Goal: Task Accomplishment & Management: Use online tool/utility

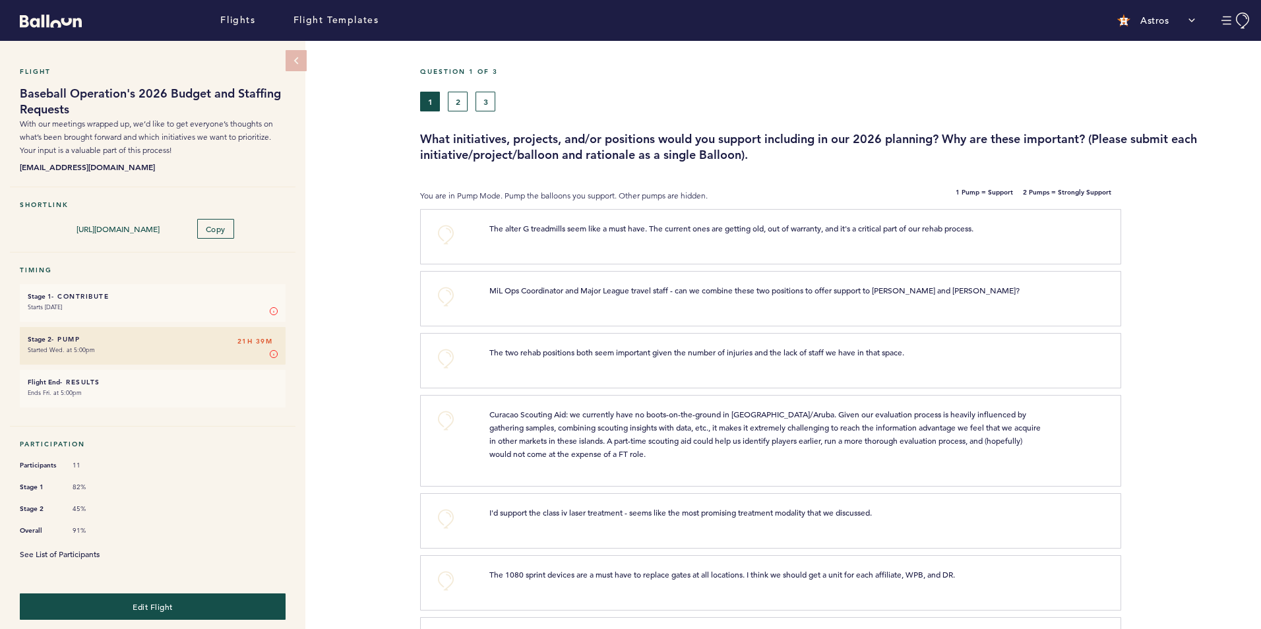
click at [89, 551] on link "See List of Participants" at bounding box center [60, 554] width 80 height 11
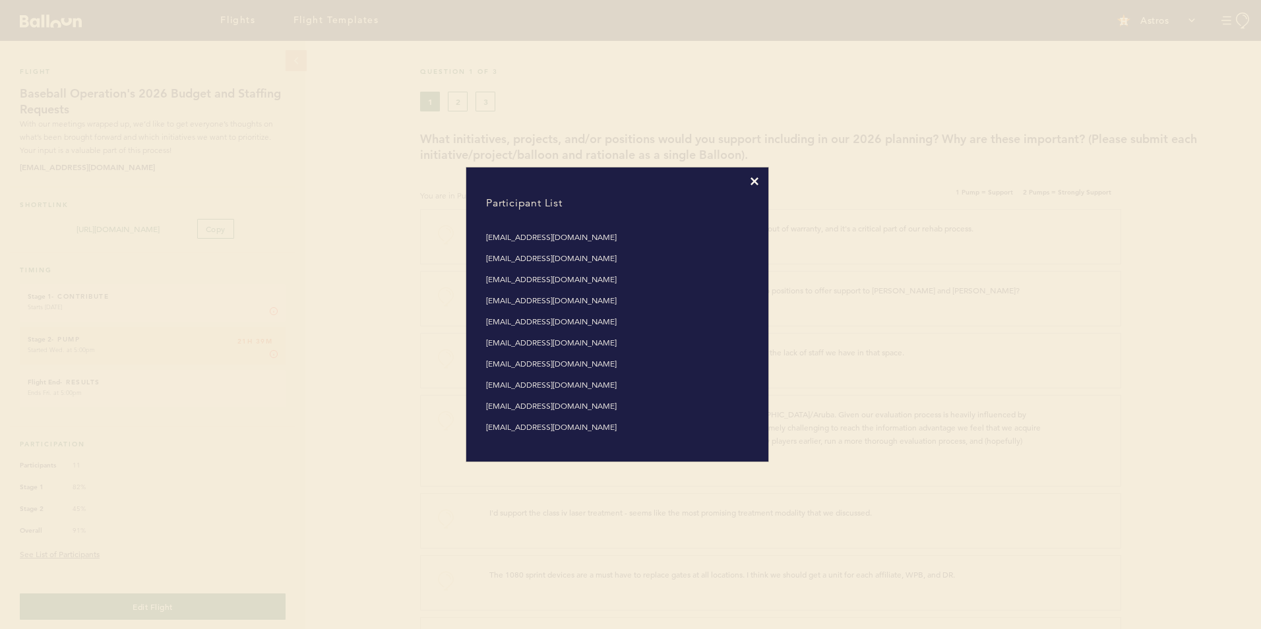
click at [755, 181] on icon at bounding box center [754, 181] width 8 height 8
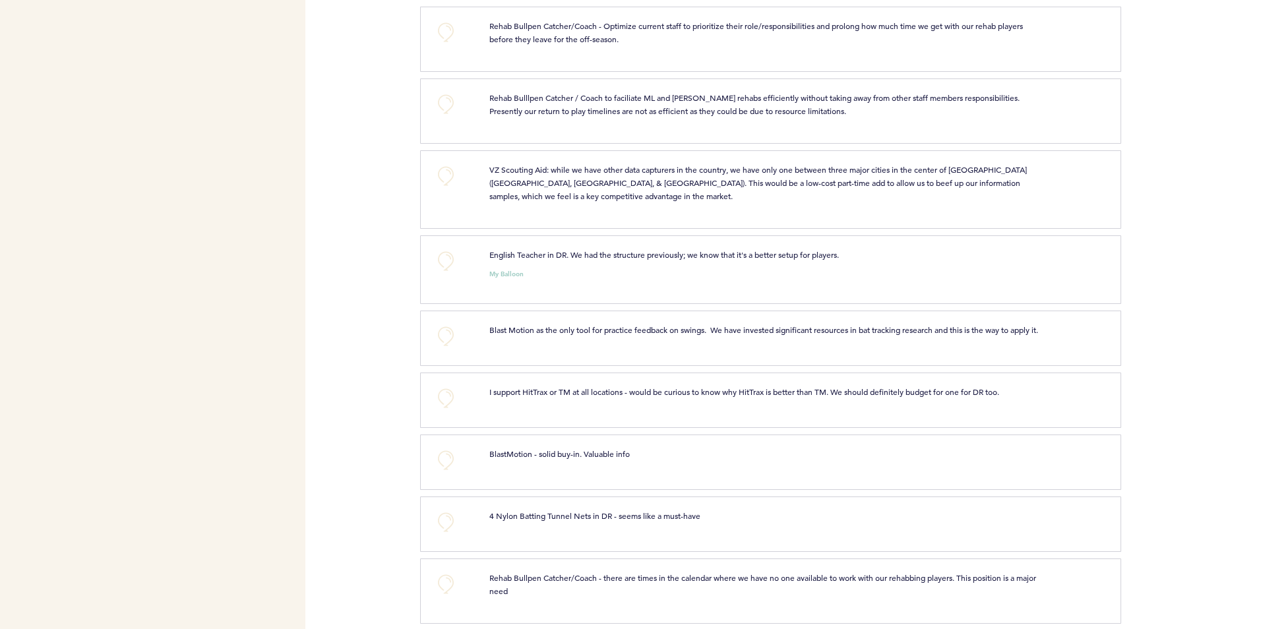
scroll to position [1253, 0]
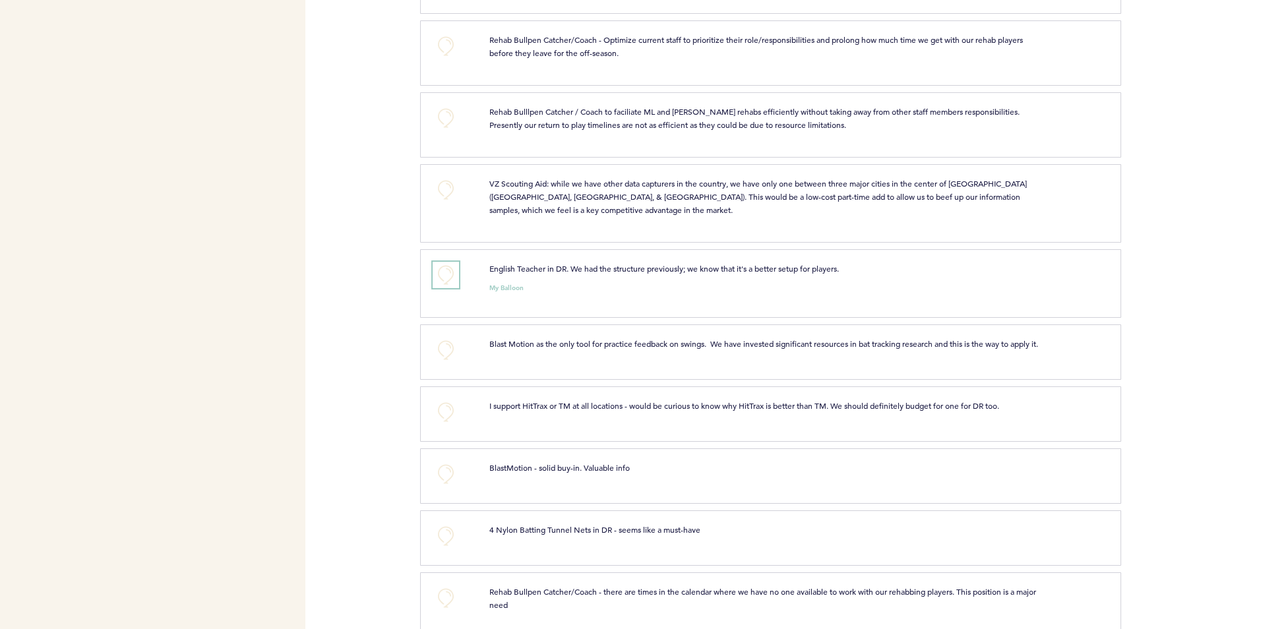
click at [446, 270] on button "+0" at bounding box center [446, 275] width 26 height 26
click at [446, 270] on span "+1" at bounding box center [445, 272] width 9 height 13
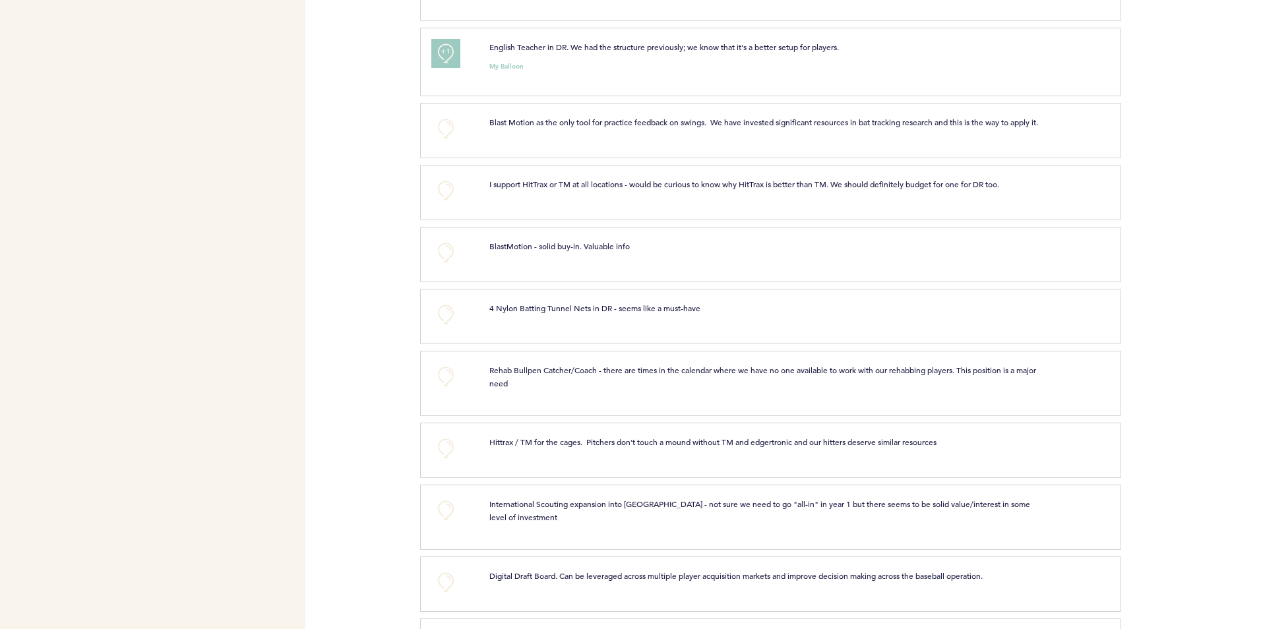
scroll to position [1517, 0]
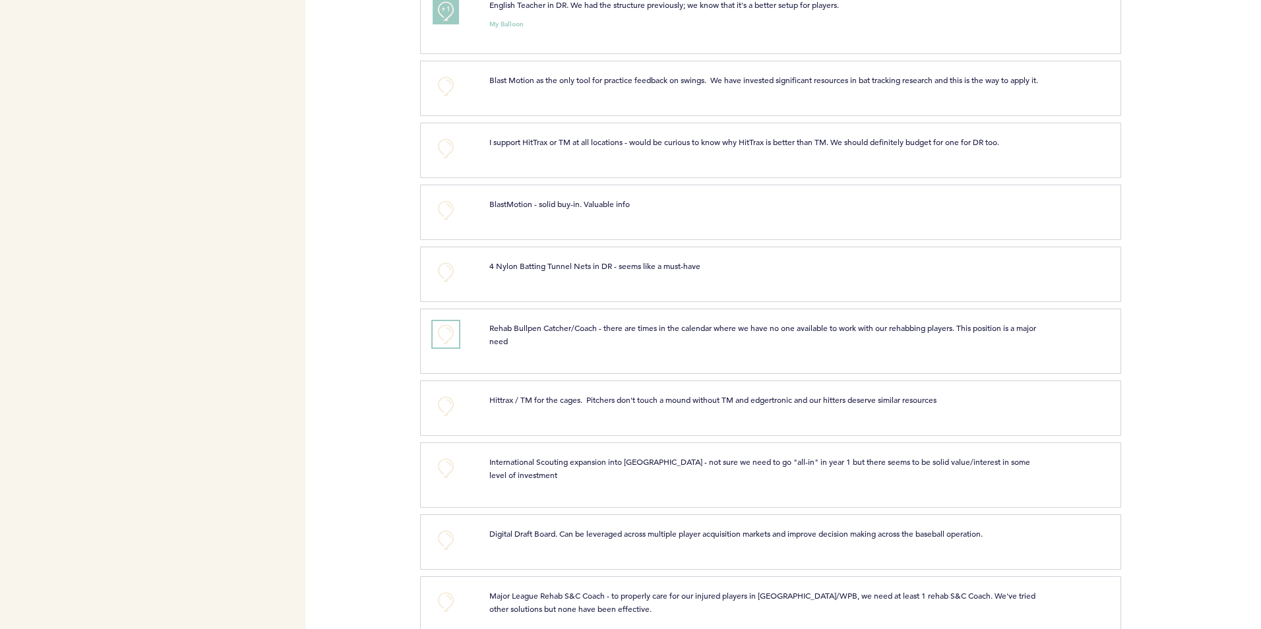
click at [446, 341] on button "+0" at bounding box center [446, 334] width 26 height 26
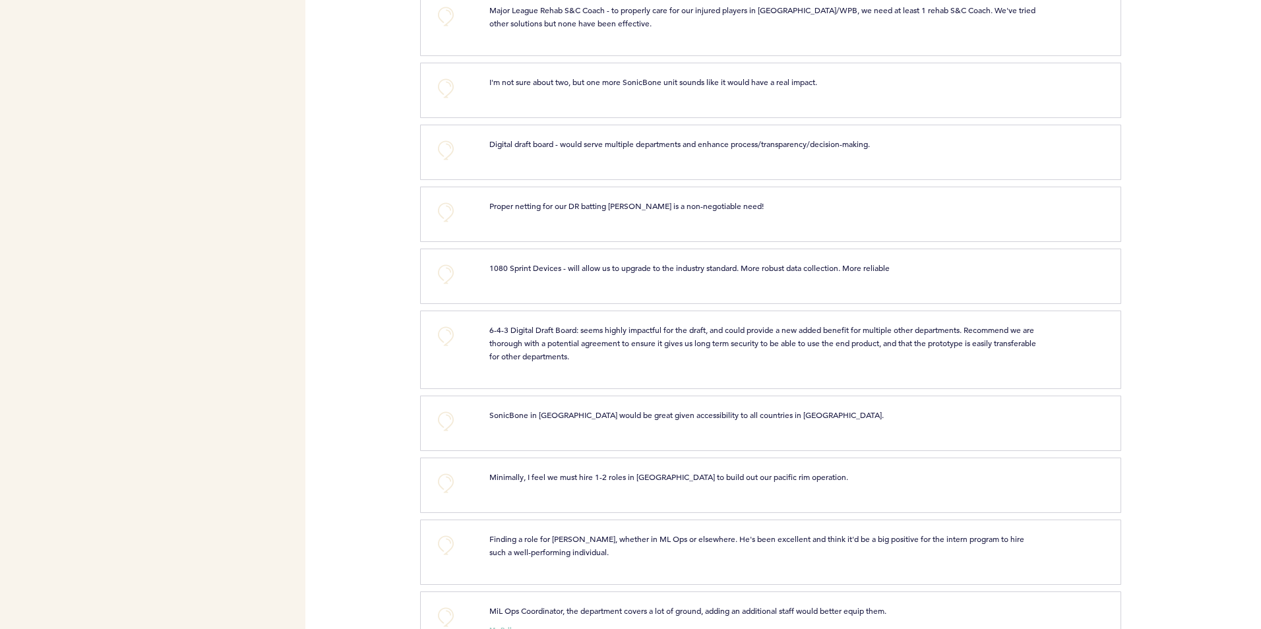
scroll to position [2110, 0]
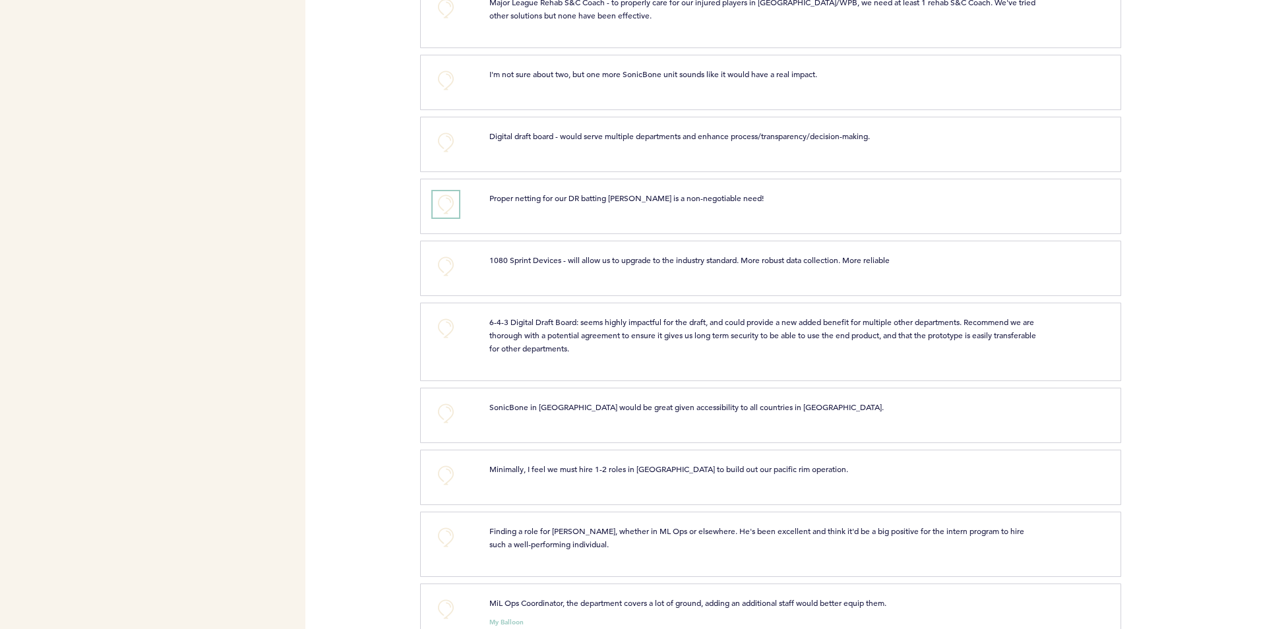
click at [450, 213] on button "+0" at bounding box center [446, 204] width 26 height 26
click at [450, 209] on span "+1" at bounding box center [445, 202] width 9 height 13
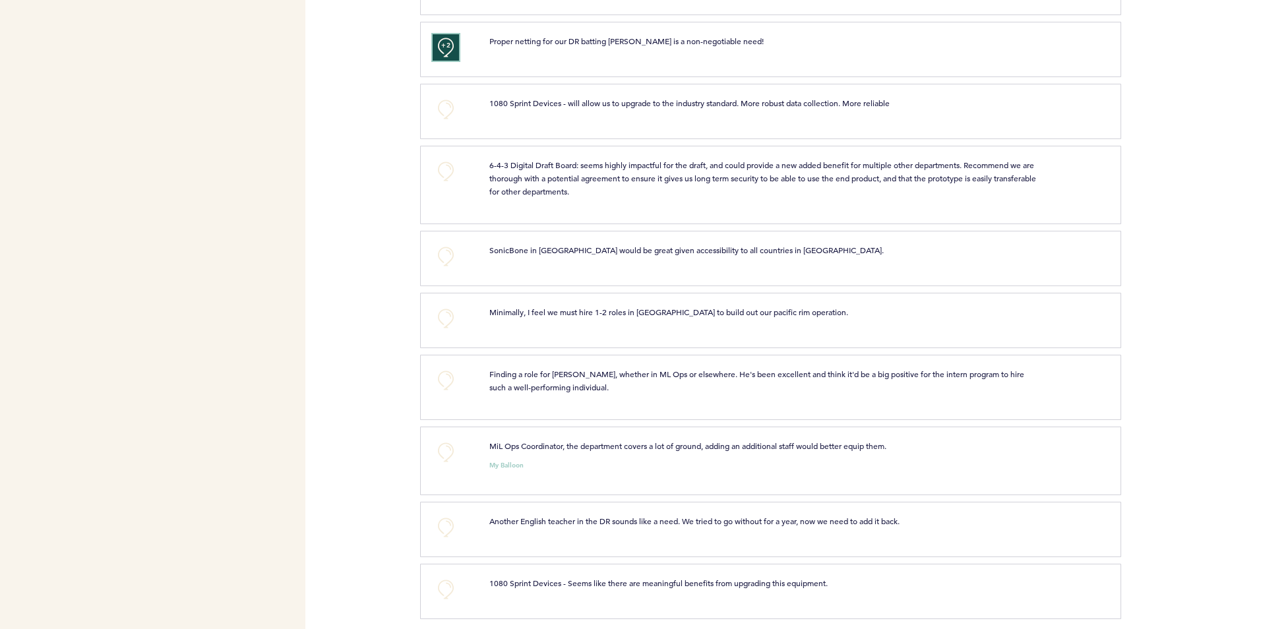
scroll to position [2286, 0]
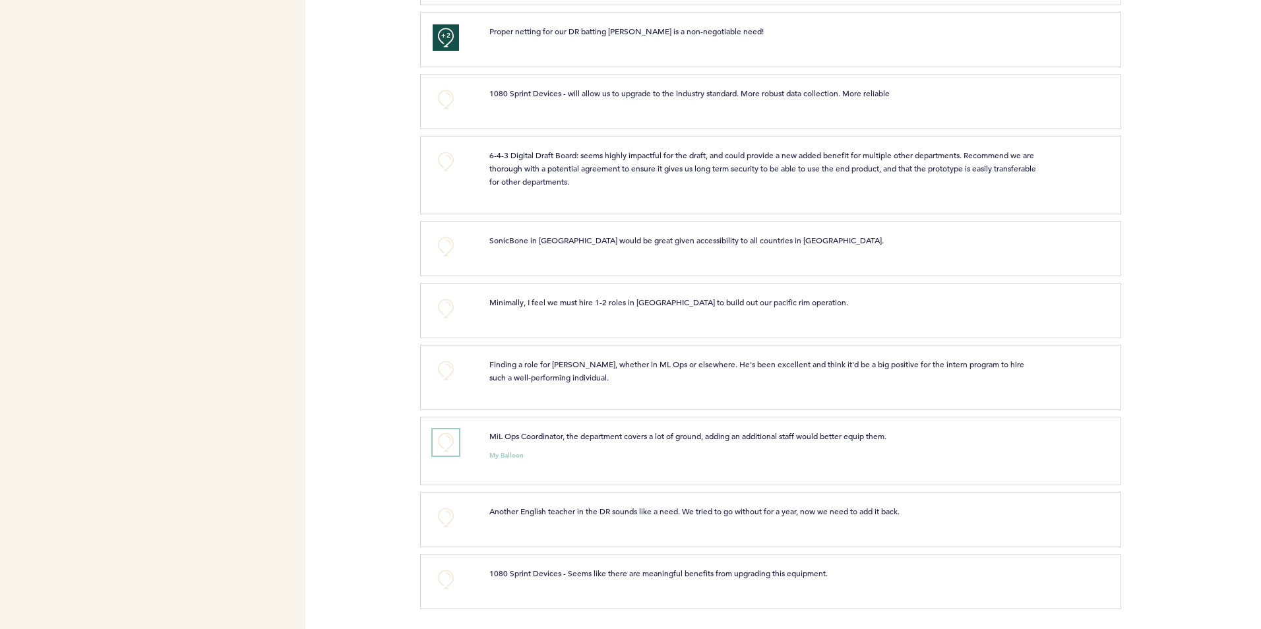
click at [447, 441] on button "+0" at bounding box center [446, 442] width 26 height 26
click at [448, 441] on span "+1" at bounding box center [445, 440] width 9 height 13
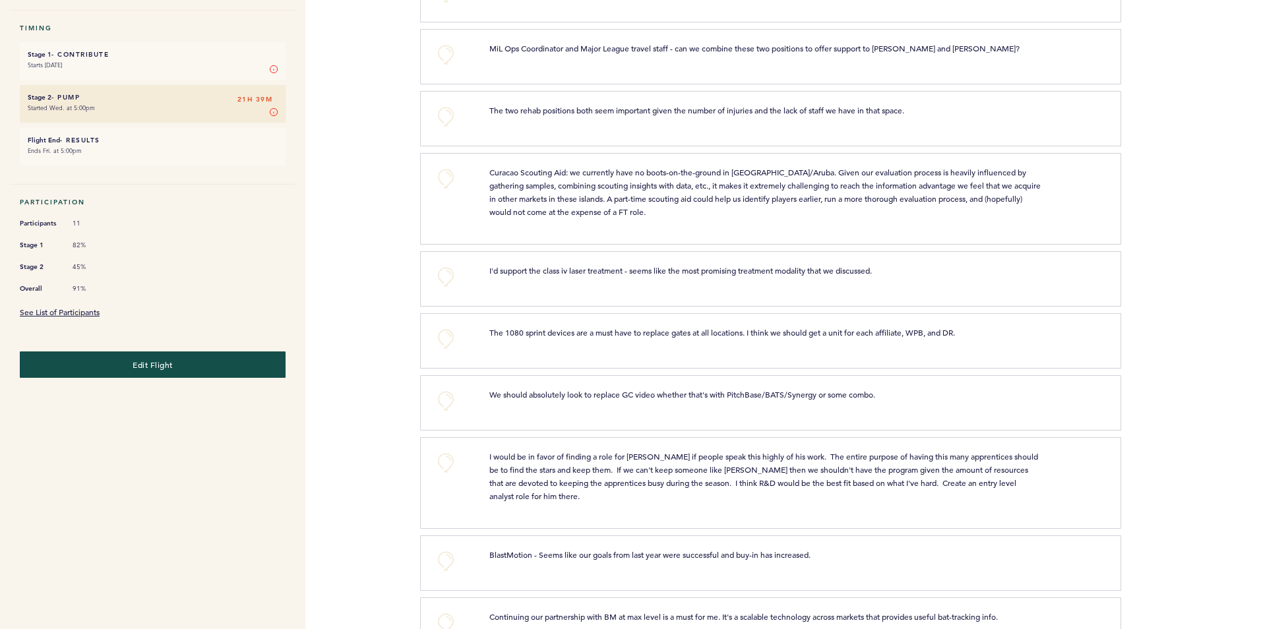
scroll to position [0, 0]
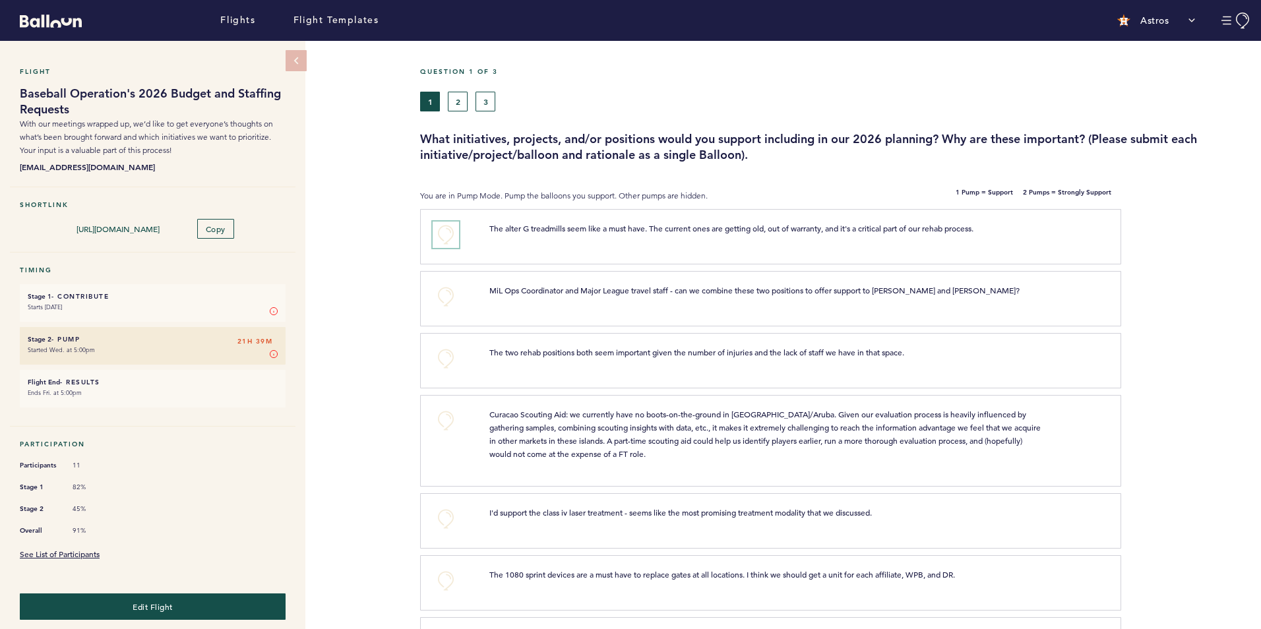
click at [444, 224] on button "+0" at bounding box center [446, 235] width 26 height 26
click at [444, 224] on button "+1" at bounding box center [446, 235] width 26 height 26
click at [444, 293] on button "+0" at bounding box center [446, 297] width 26 height 26
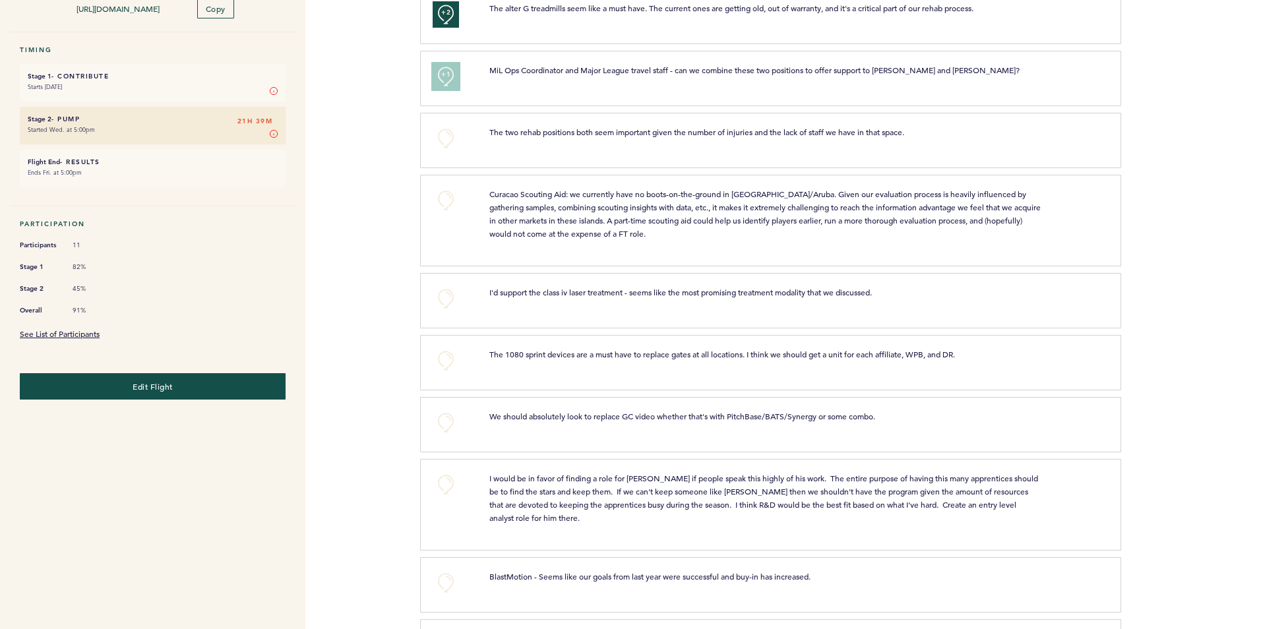
scroll to position [264, 0]
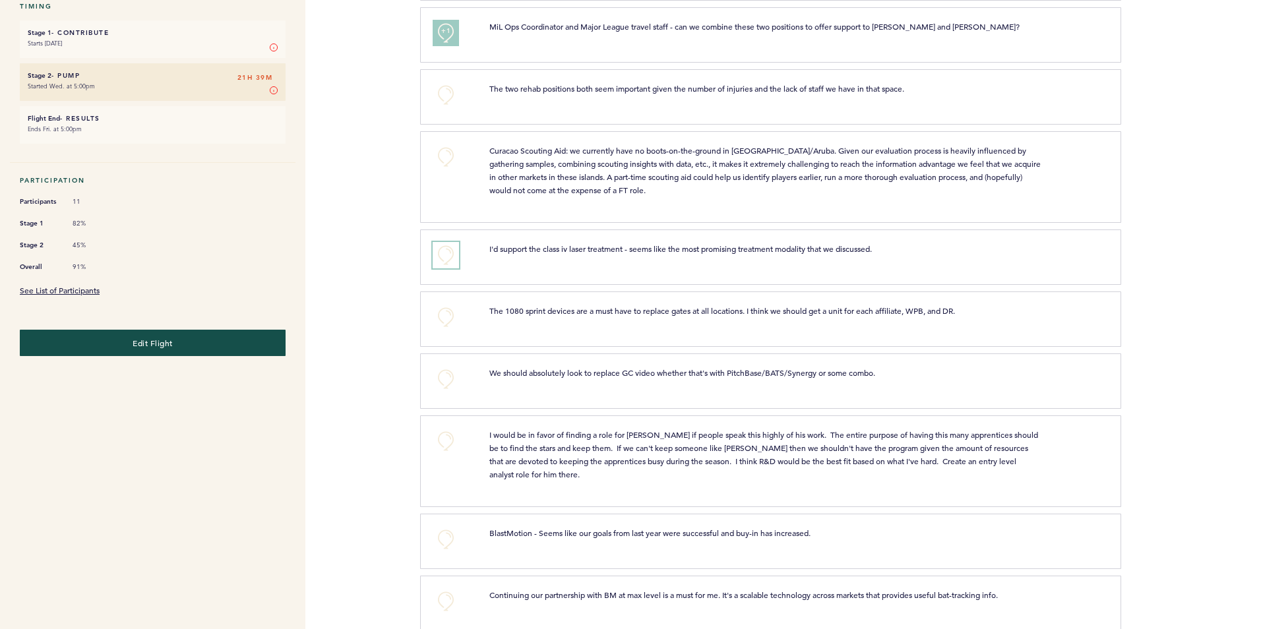
click at [439, 247] on button "+0" at bounding box center [446, 255] width 26 height 26
click at [439, 247] on button "+1" at bounding box center [446, 255] width 26 height 26
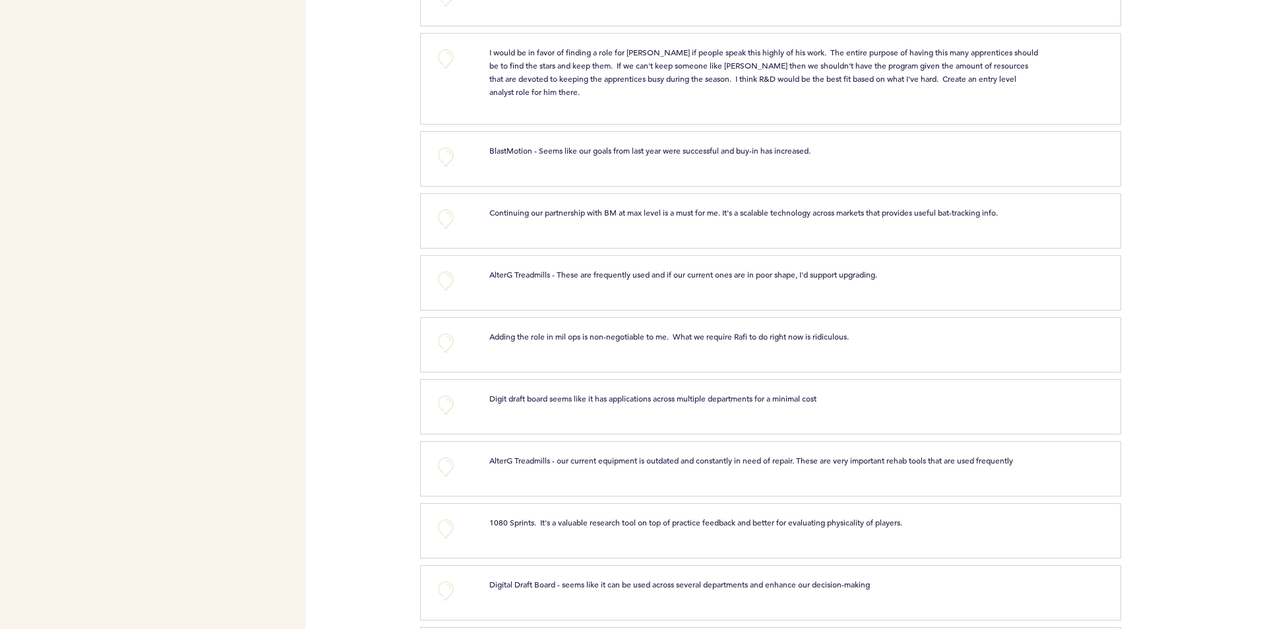
scroll to position [659, 0]
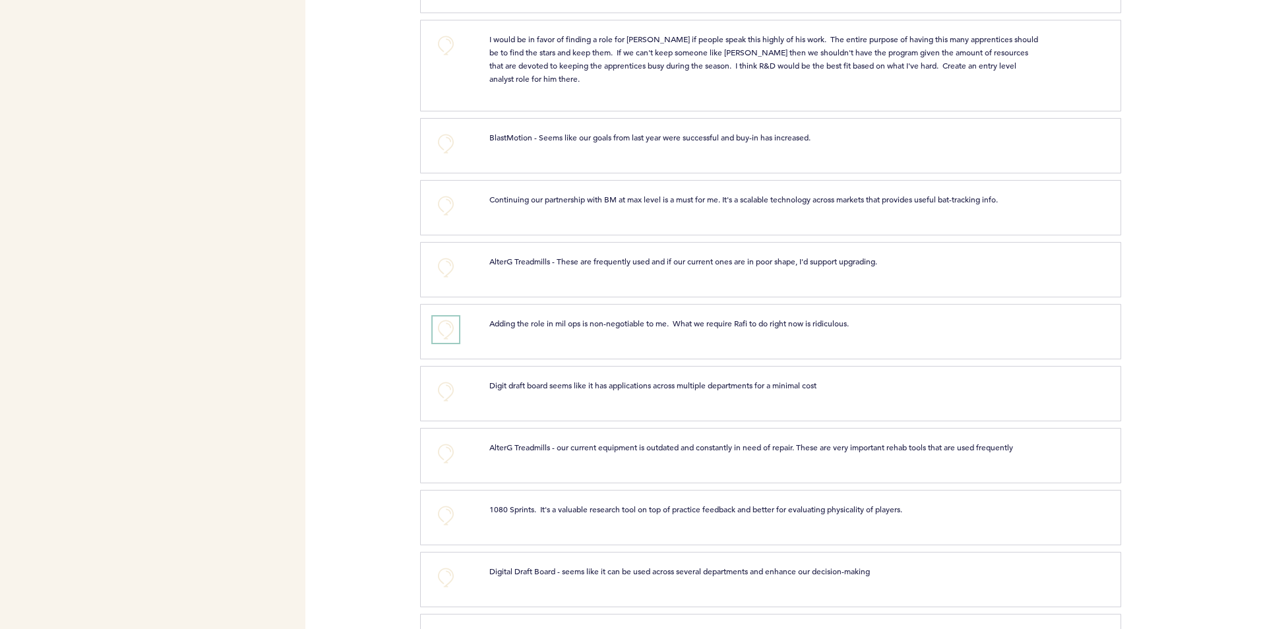
click at [448, 330] on button "+0" at bounding box center [446, 330] width 26 height 26
click at [0, 0] on span "+0" at bounding box center [0, 0] width 0 height 0
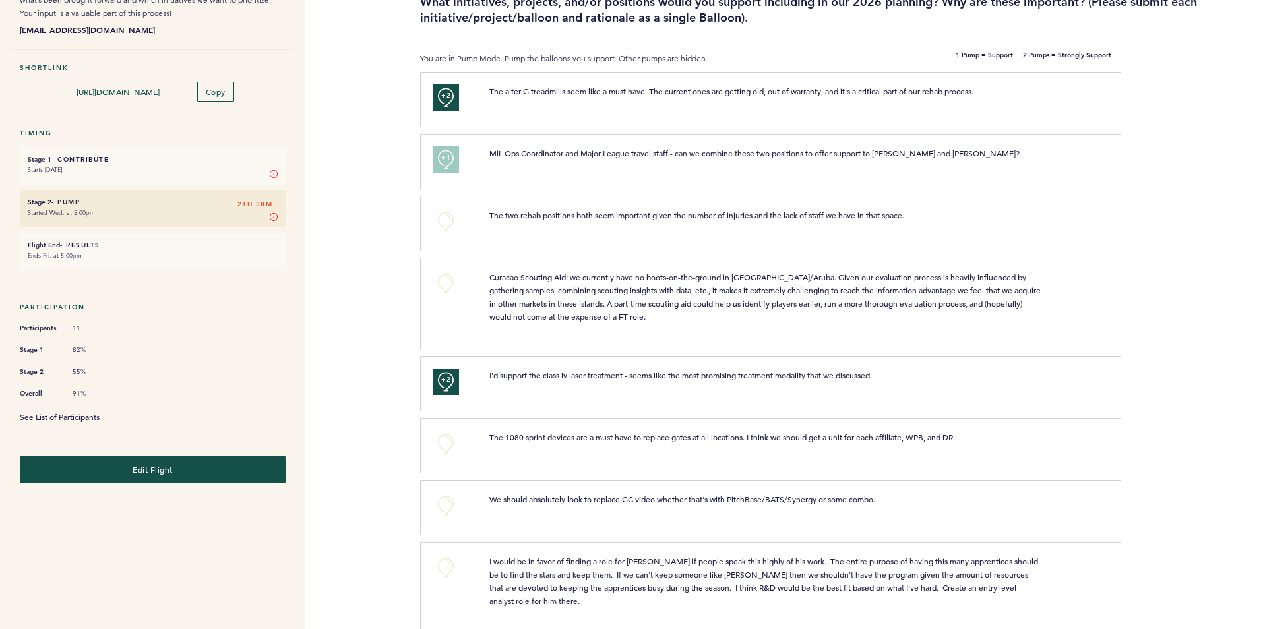
scroll to position [0, 0]
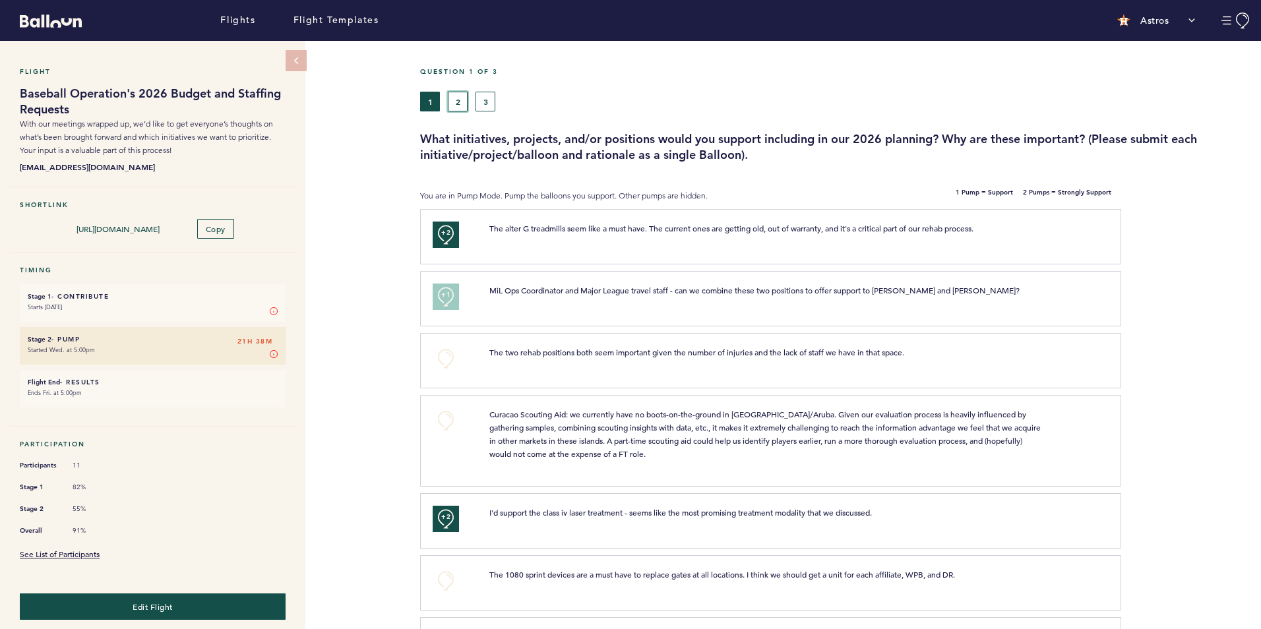
click at [458, 98] on button "2" at bounding box center [458, 102] width 20 height 20
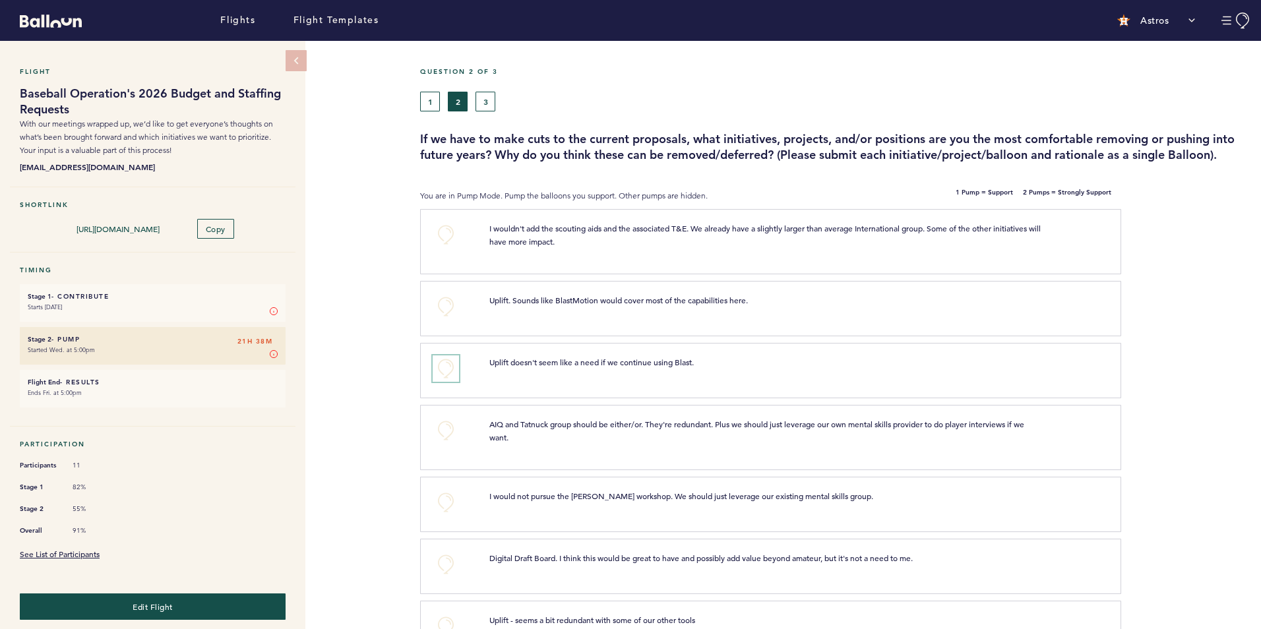
click at [443, 367] on button "+0" at bounding box center [446, 368] width 26 height 26
click at [0, 0] on span "+0" at bounding box center [0, 0] width 0 height 0
click at [443, 377] on button "+1" at bounding box center [446, 368] width 26 height 26
click at [442, 377] on button "+2" at bounding box center [446, 368] width 26 height 26
click at [442, 377] on button "+0" at bounding box center [446, 368] width 26 height 26
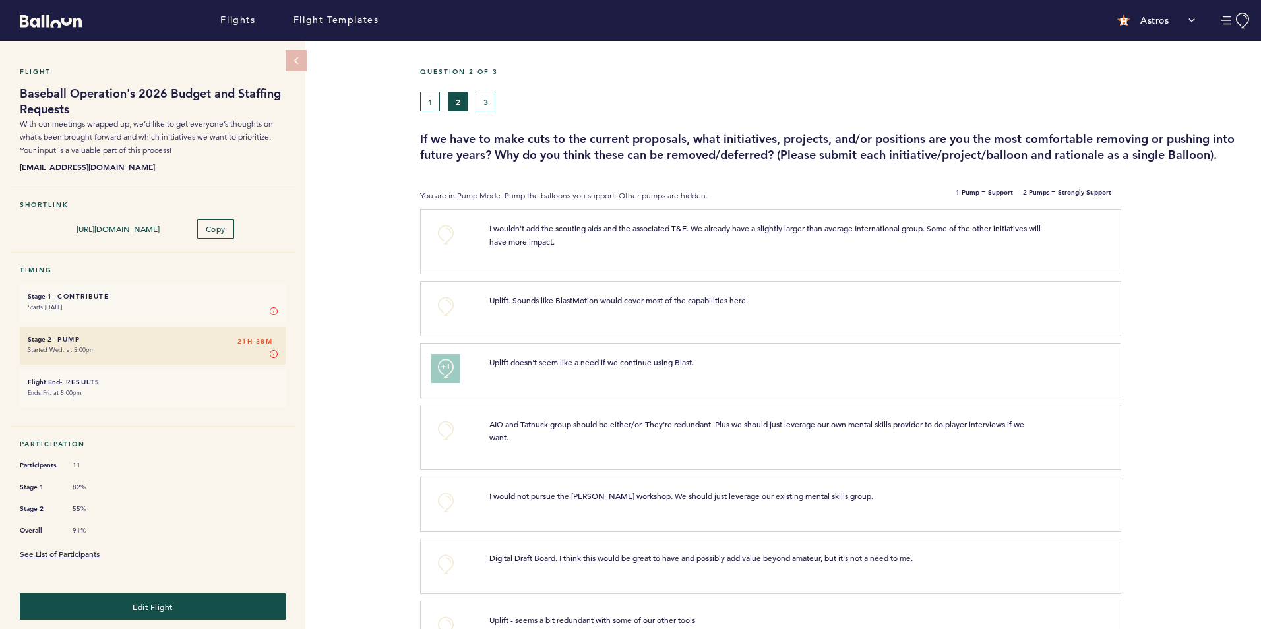
click at [442, 377] on button "+1" at bounding box center [446, 368] width 26 height 26
click at [450, 229] on button "+0" at bounding box center [446, 235] width 26 height 26
click at [450, 229] on span "+1" at bounding box center [445, 232] width 9 height 13
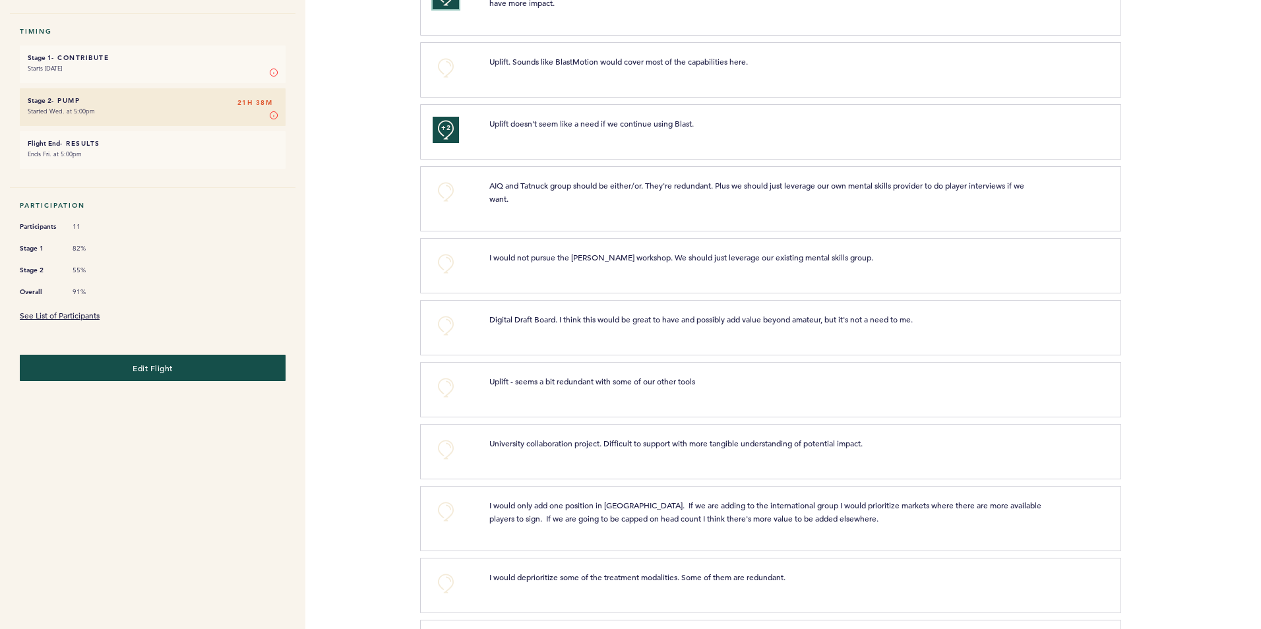
scroll to position [264, 0]
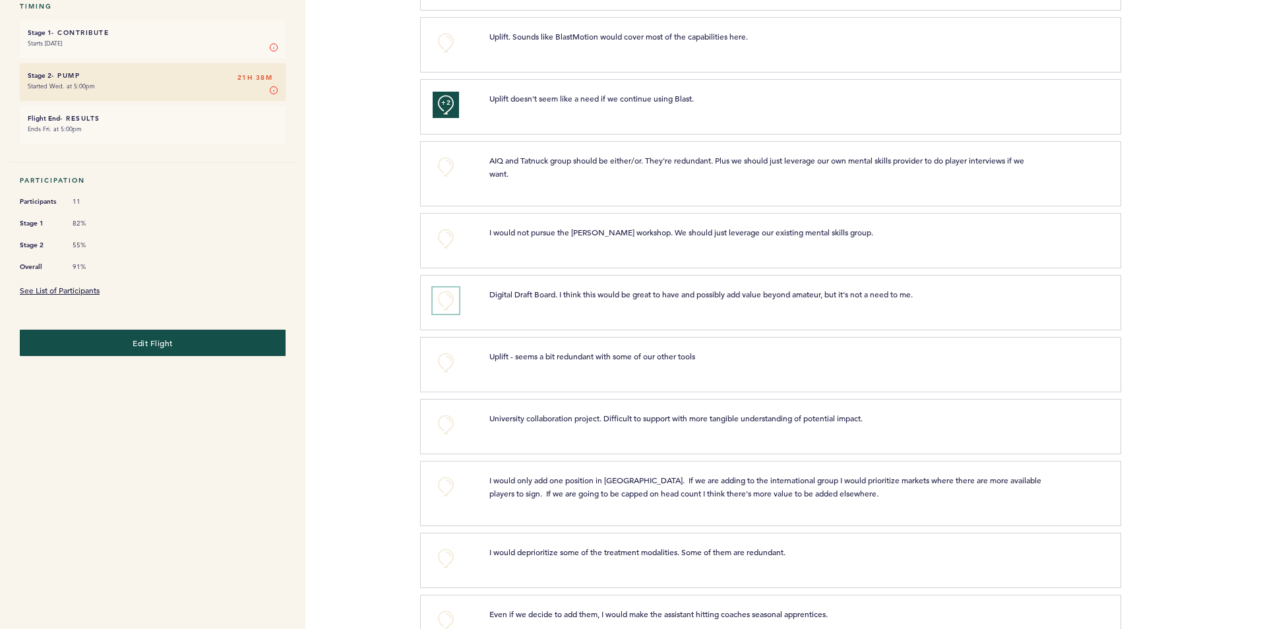
click at [451, 300] on button "+0" at bounding box center [446, 301] width 26 height 26
click at [451, 300] on button "+1" at bounding box center [446, 301] width 26 height 26
click at [445, 238] on button "+0" at bounding box center [446, 239] width 26 height 26
click at [445, 238] on span "+1" at bounding box center [445, 236] width 9 height 13
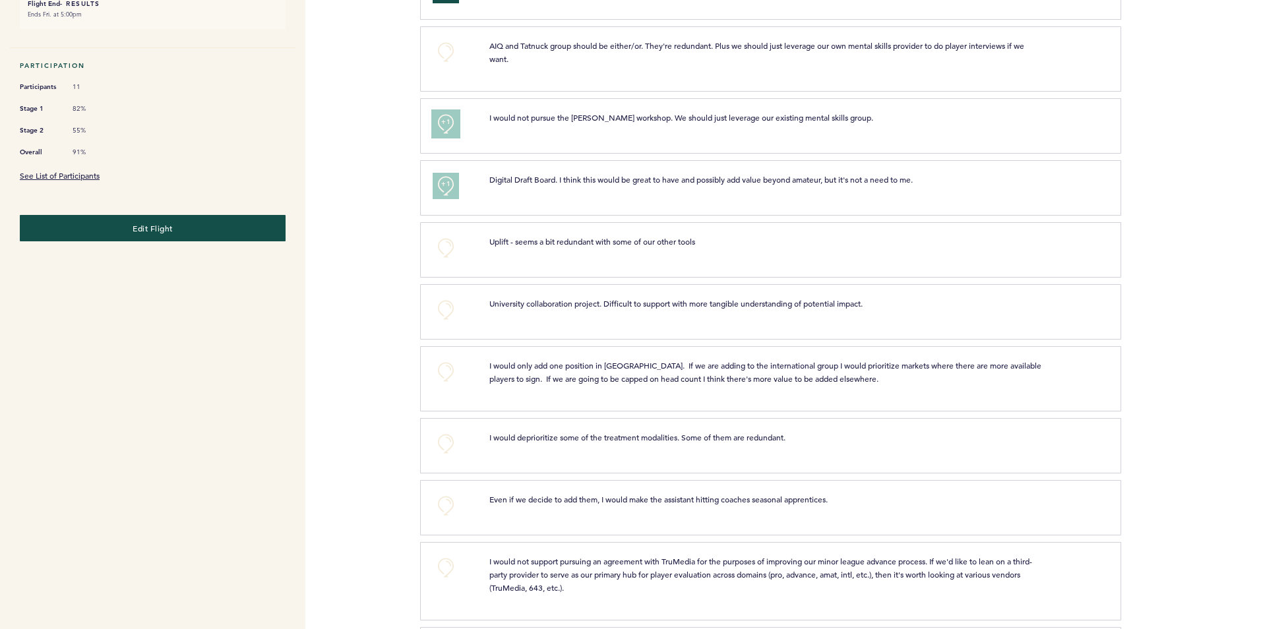
scroll to position [462, 0]
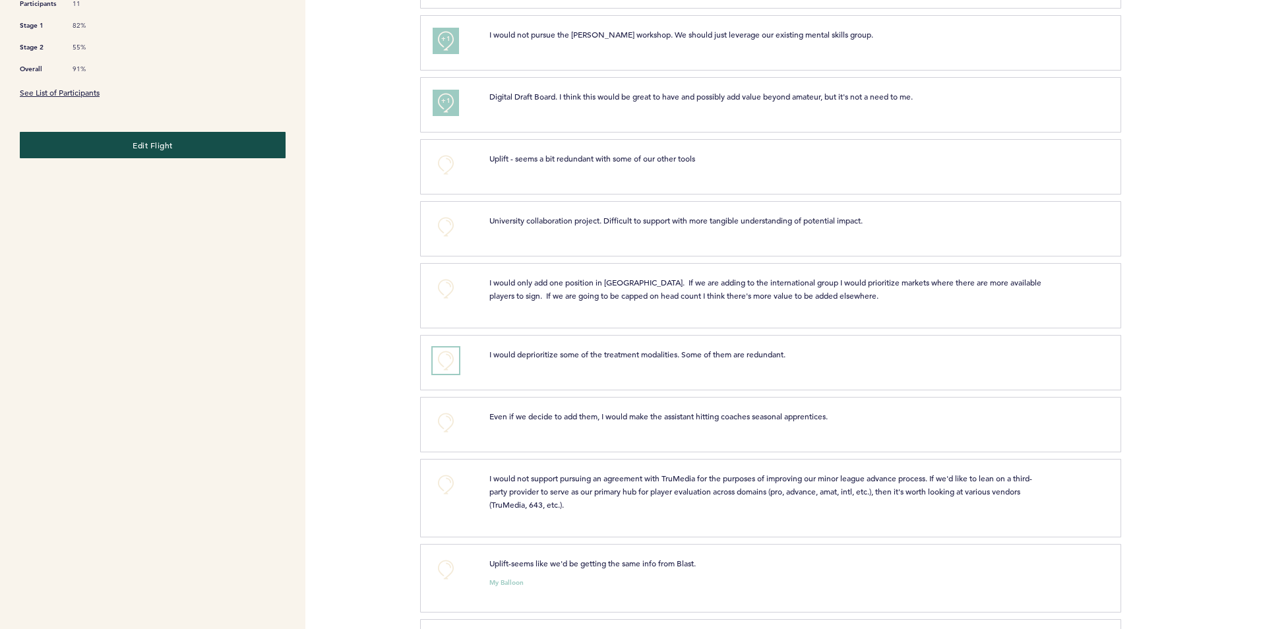
click at [450, 361] on button "+0" at bounding box center [446, 361] width 26 height 26
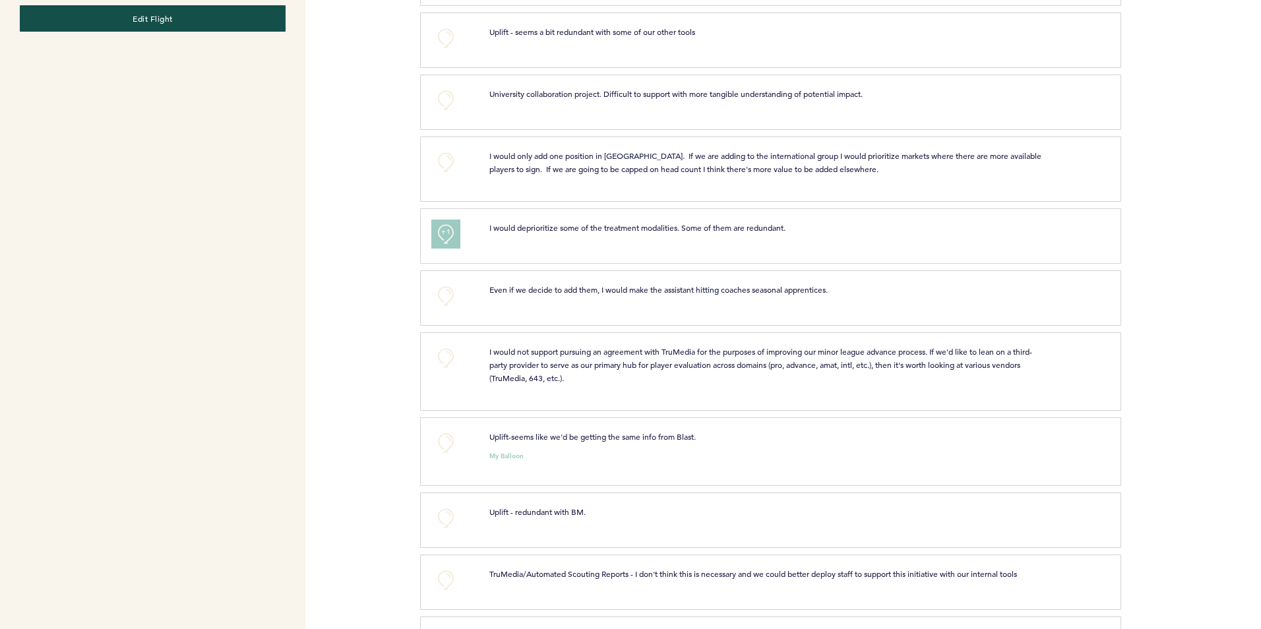
scroll to position [659, 0]
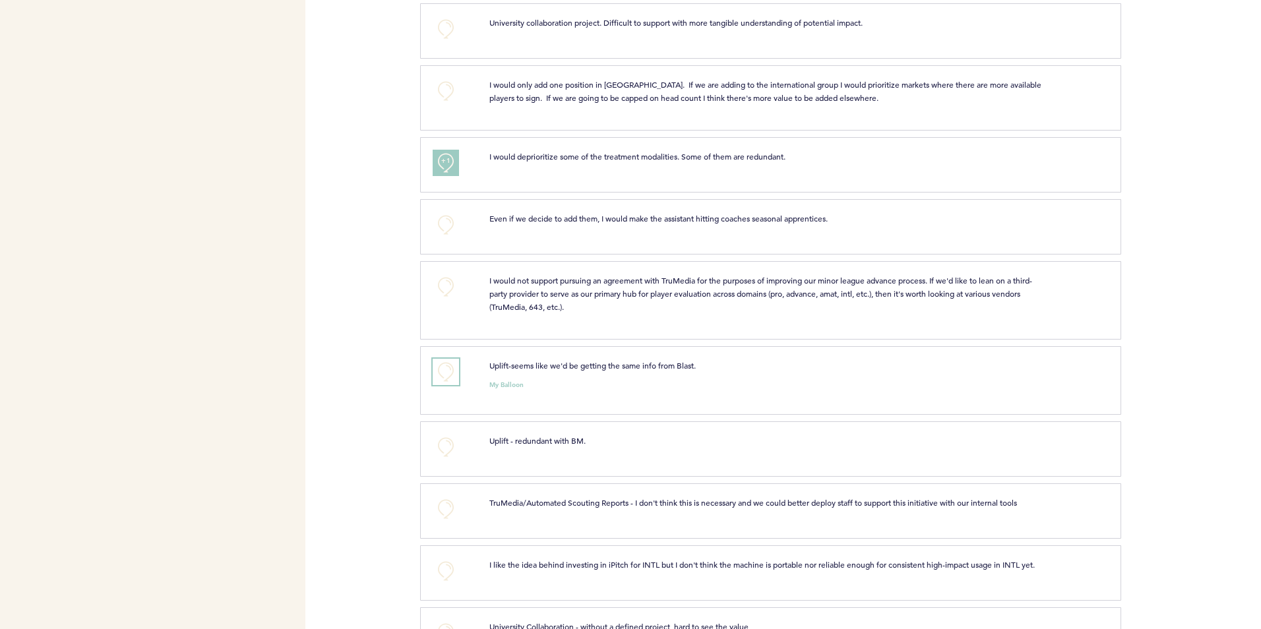
click at [448, 375] on button "+0" at bounding box center [446, 372] width 26 height 26
click at [448, 375] on span "+1" at bounding box center [445, 369] width 9 height 13
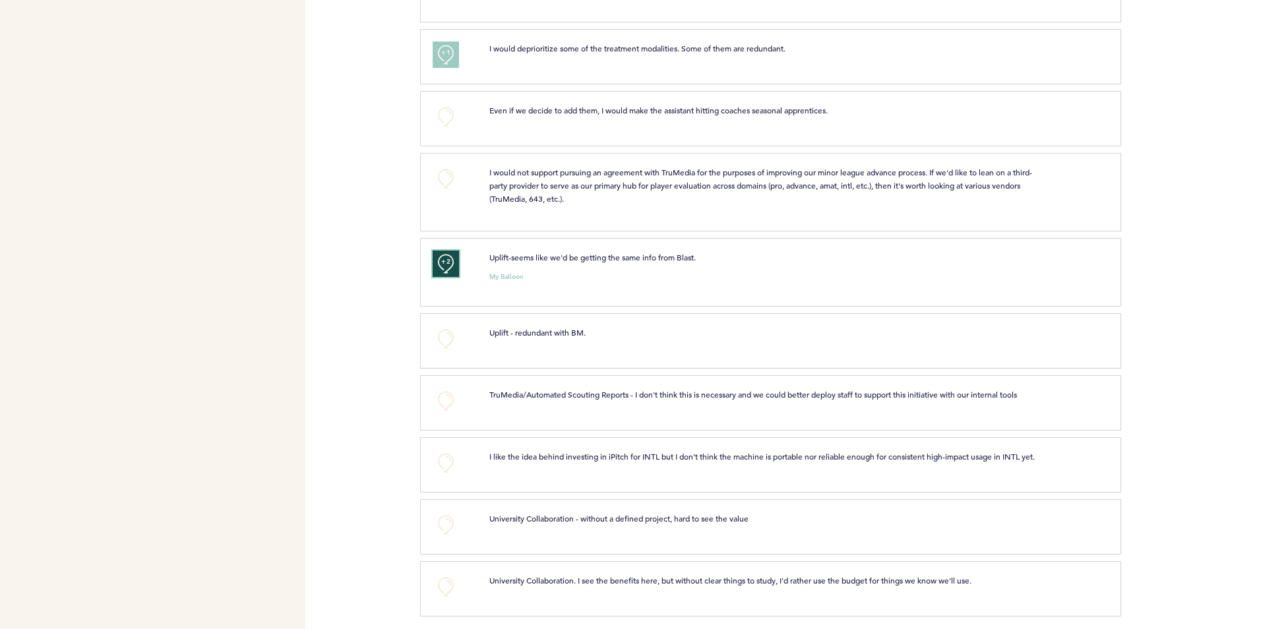
scroll to position [784, 0]
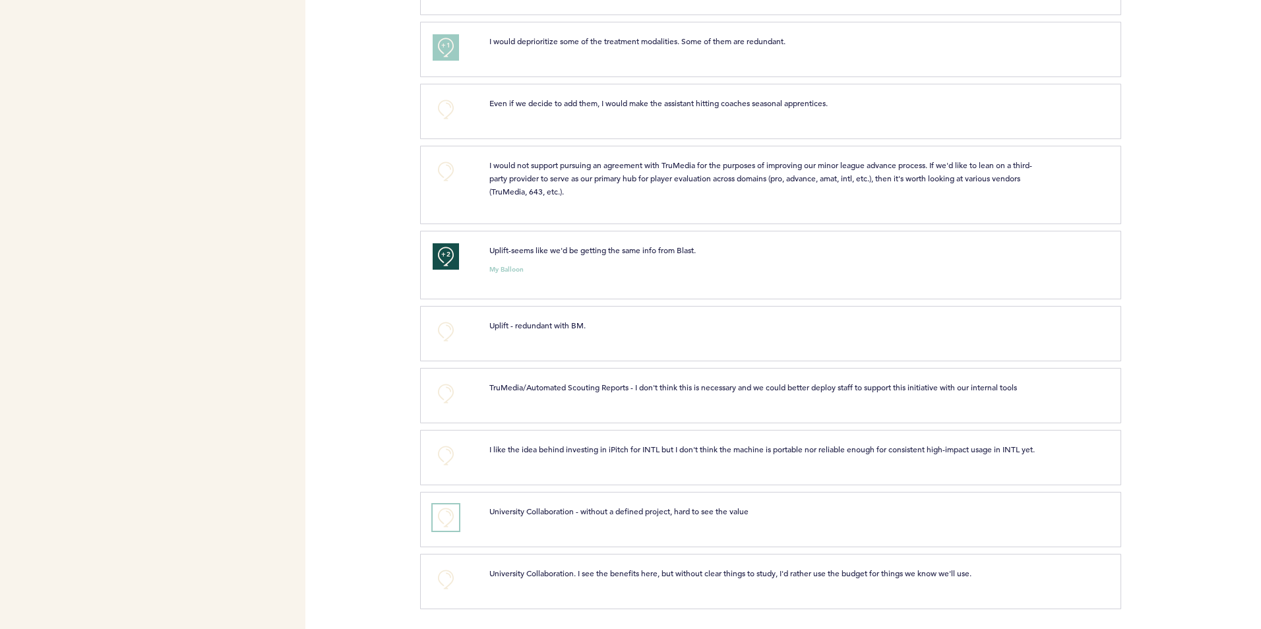
click at [436, 516] on button "+0" at bounding box center [446, 517] width 26 height 26
click at [439, 516] on button "+1" at bounding box center [446, 517] width 26 height 26
click at [447, 445] on button "+0" at bounding box center [446, 456] width 26 height 26
click at [447, 447] on span "+1" at bounding box center [445, 453] width 9 height 13
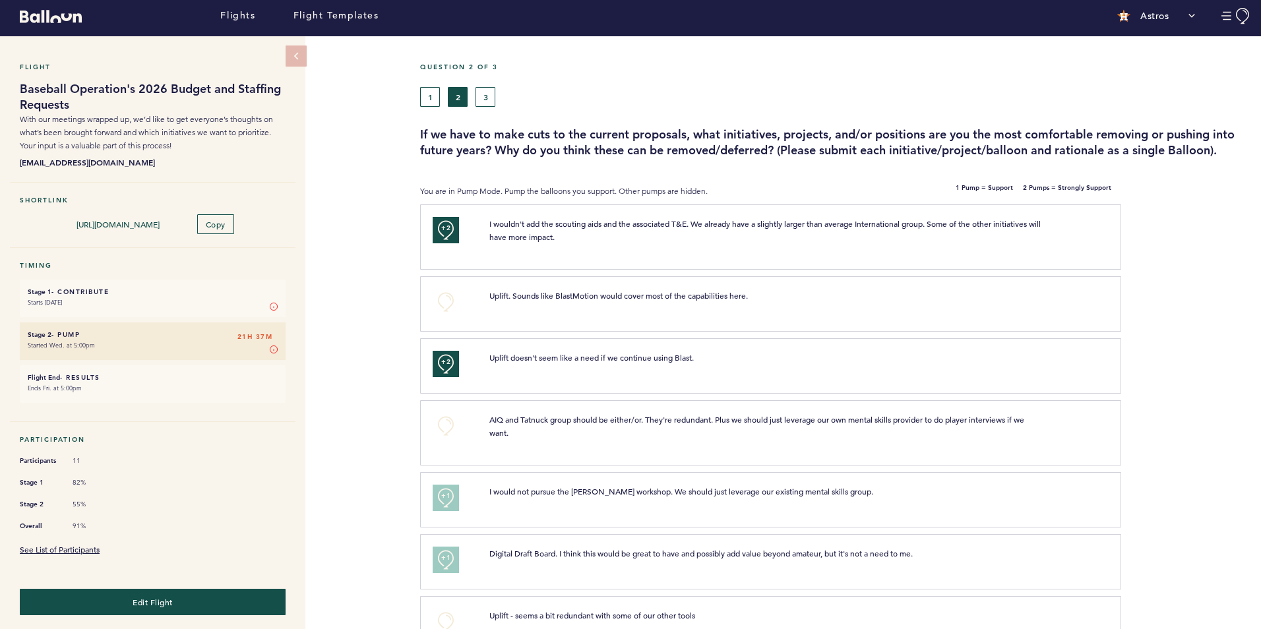
scroll to position [0, 0]
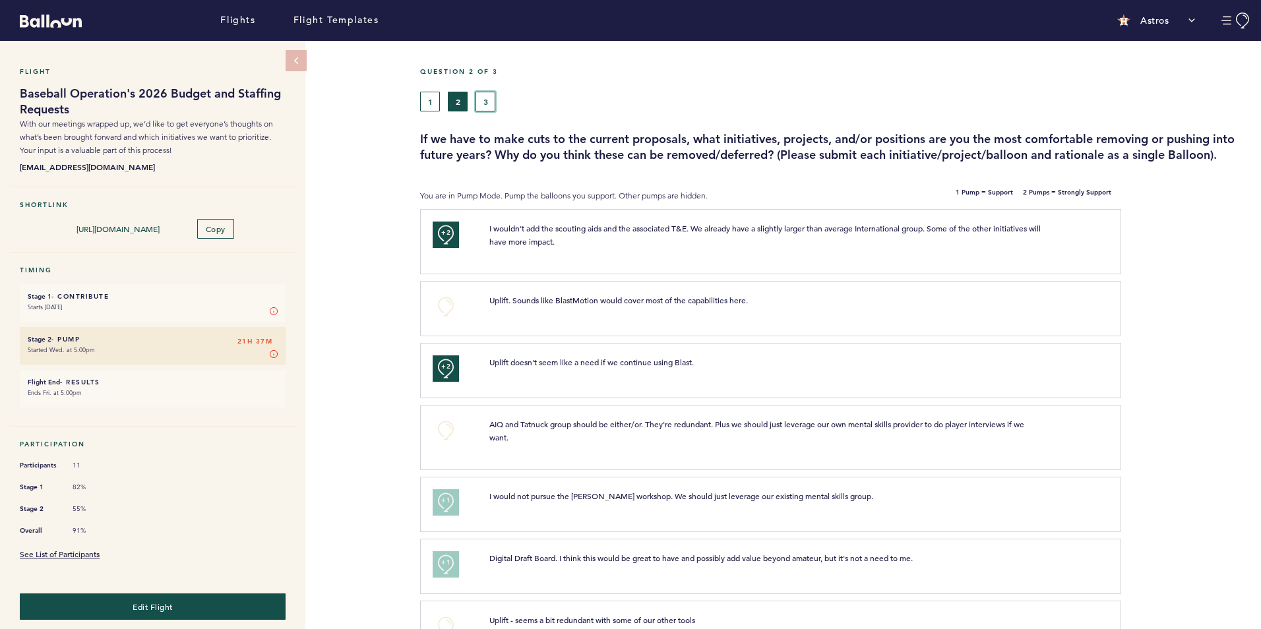
click at [491, 97] on button "3" at bounding box center [485, 102] width 20 height 20
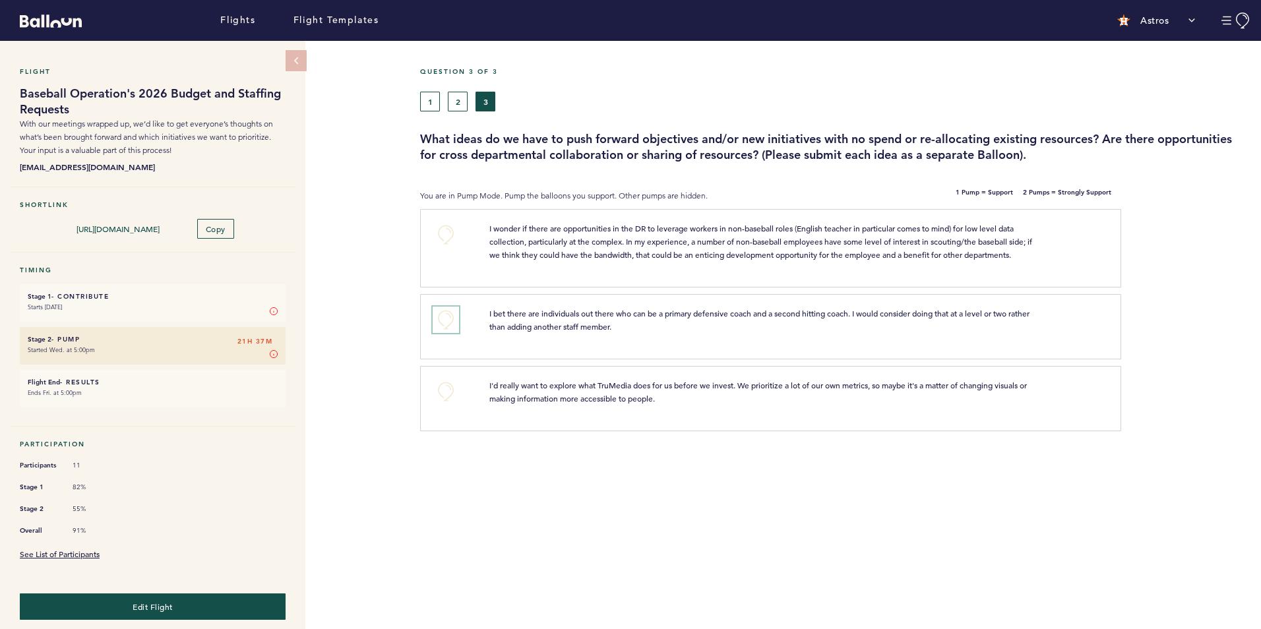
click at [448, 321] on button "+0" at bounding box center [446, 320] width 26 height 26
click at [448, 390] on button "+0" at bounding box center [446, 392] width 26 height 26
click at [448, 390] on span "+1" at bounding box center [445, 389] width 9 height 13
click at [383, 412] on div "Flight Baseball Operation's 2026 Budget and Staffing Requests With our meetings…" at bounding box center [630, 335] width 1261 height 588
